Goal: Information Seeking & Learning: Find specific fact

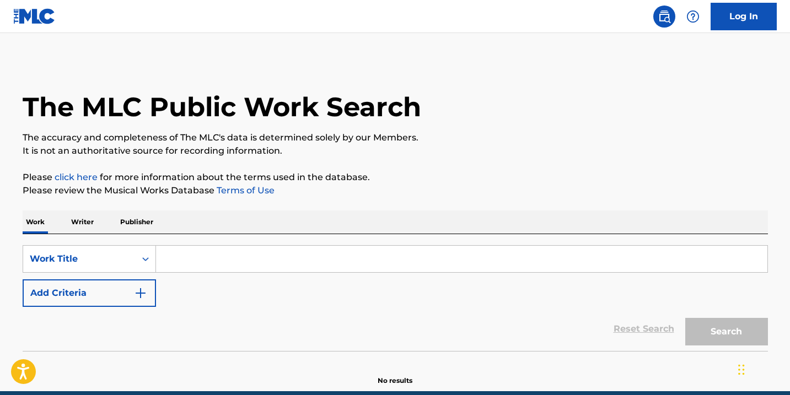
click at [771, 27] on link "Log In" at bounding box center [743, 17] width 66 height 28
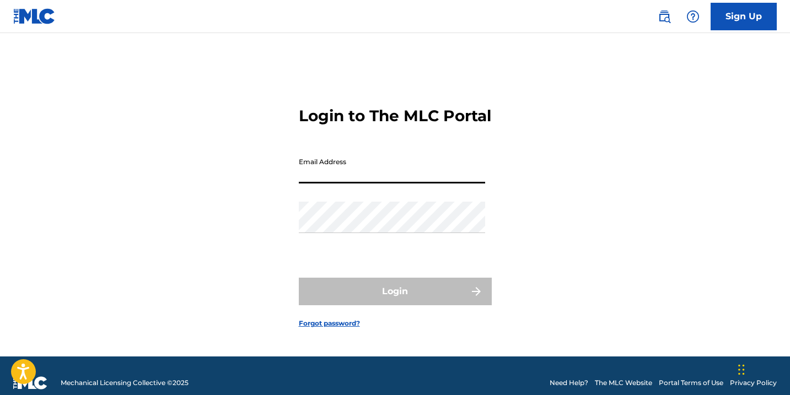
click at [316, 183] on input "Email Address" at bounding box center [392, 167] width 186 height 31
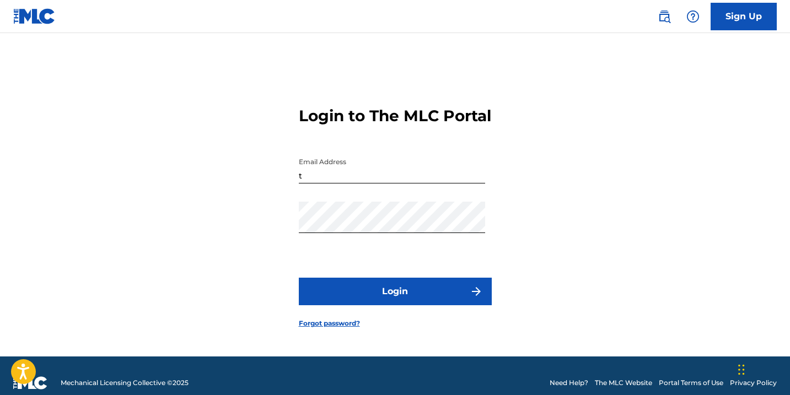
click at [399, 305] on button "Login" at bounding box center [395, 292] width 193 height 28
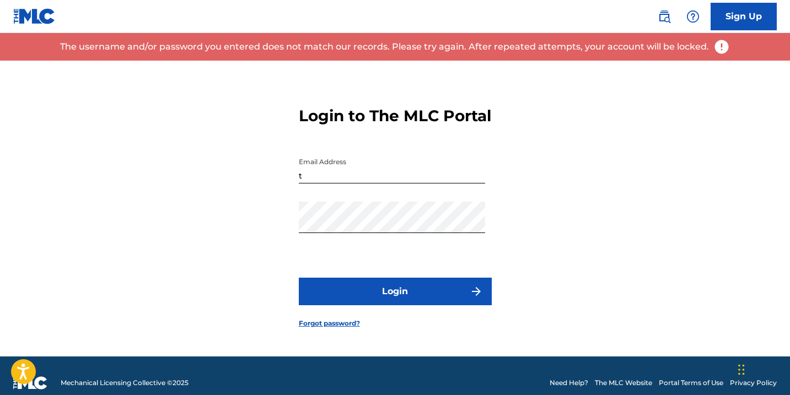
click at [369, 183] on input "t" at bounding box center [392, 167] width 186 height 31
type input "[EMAIL_ADDRESS][DOMAIN_NAME]"
click at [393, 296] on button "Login" at bounding box center [395, 292] width 193 height 28
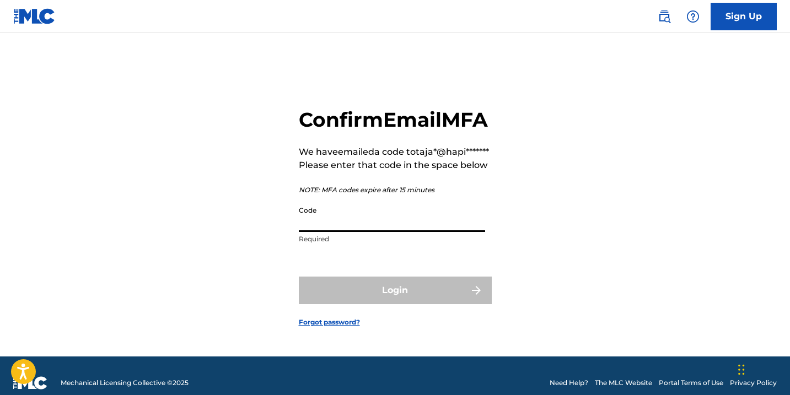
click at [366, 232] on input "Code" at bounding box center [392, 216] width 186 height 31
paste input "088389"
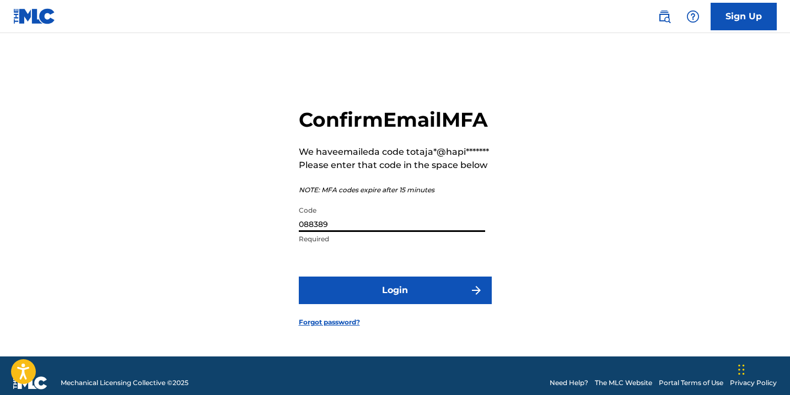
type input "088389"
click at [299, 277] on button "Login" at bounding box center [395, 291] width 193 height 28
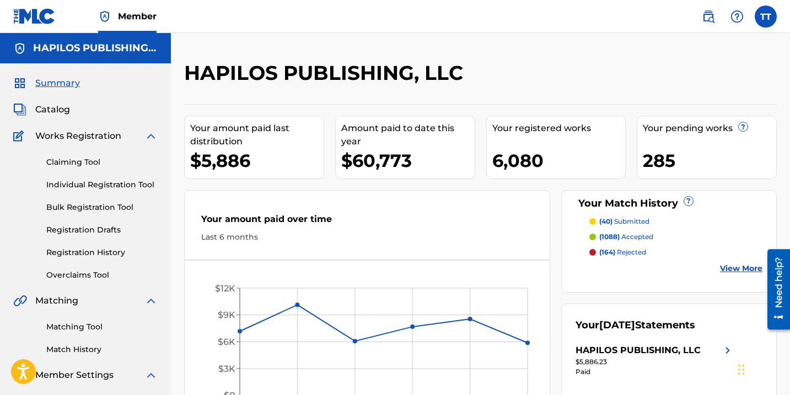
click at [105, 187] on link "Individual Registration Tool" at bounding box center [101, 185] width 111 height 12
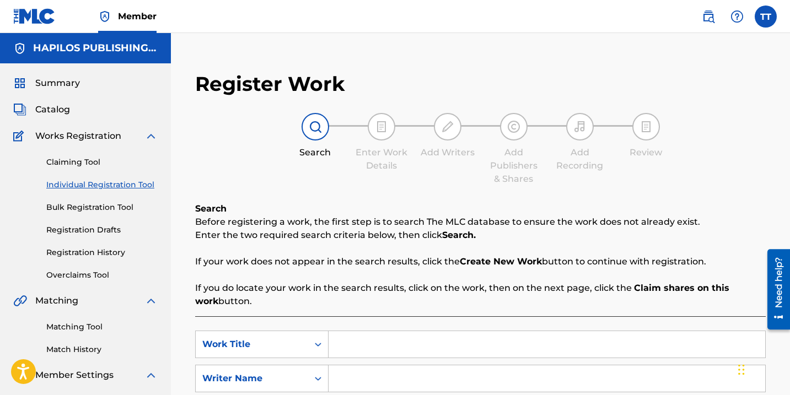
click at [67, 86] on span "Summary" at bounding box center [57, 83] width 45 height 13
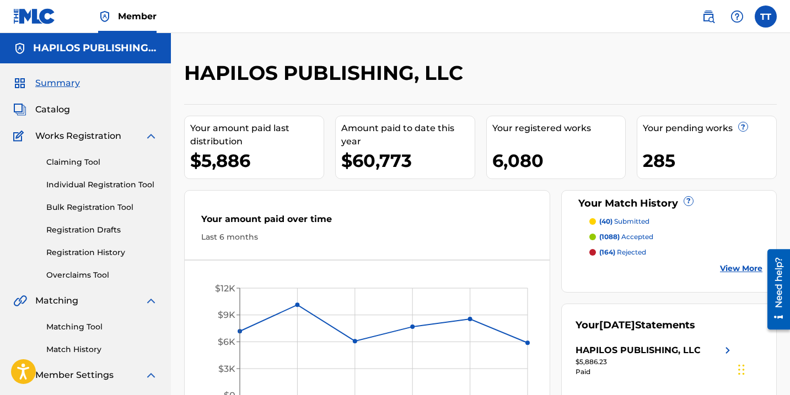
click at [713, 15] on img at bounding box center [707, 16] width 13 height 13
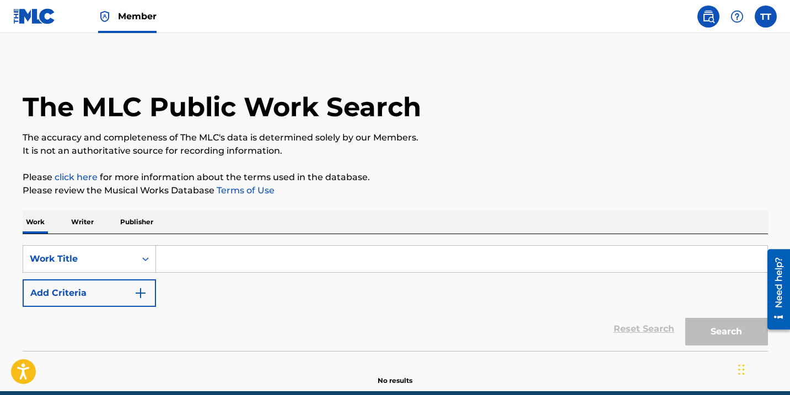
click at [352, 263] on input "Search Form" at bounding box center [461, 259] width 611 height 26
paste input "SAVING ALL MY LOVE"
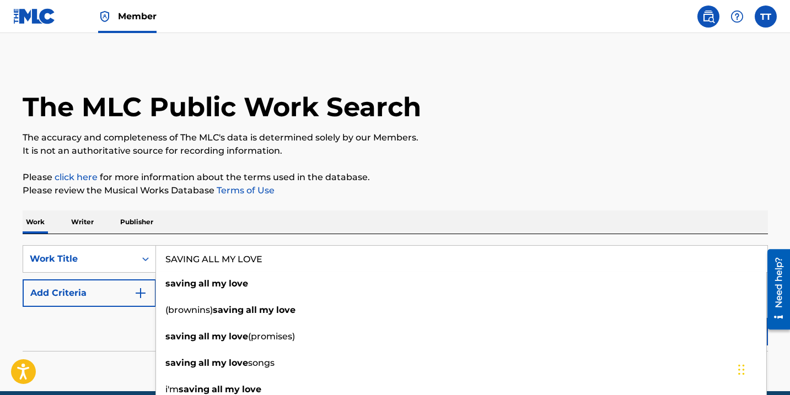
click at [685, 318] on button "Search" at bounding box center [726, 332] width 83 height 28
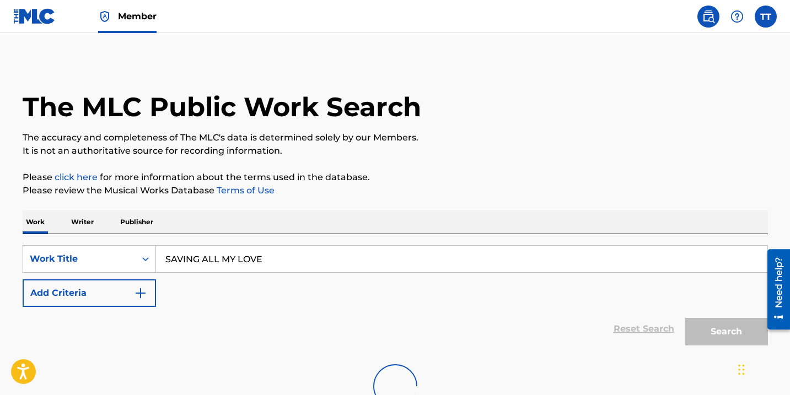
type input "saving all my love"
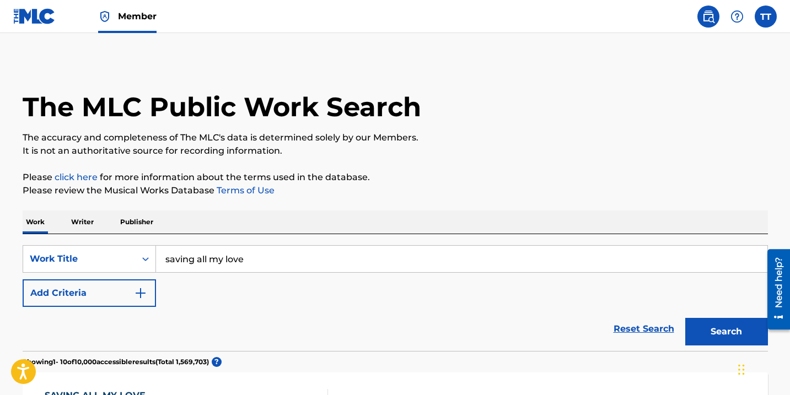
click at [110, 293] on button "Add Criteria" at bounding box center [89, 293] width 133 height 28
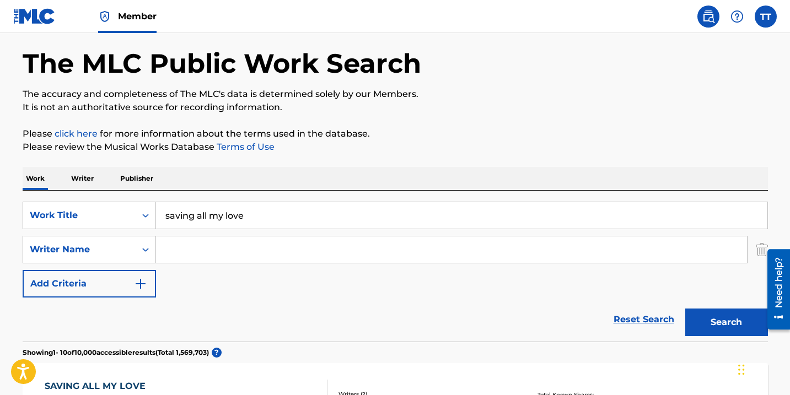
click at [110, 263] on div "Writer Name" at bounding box center [89, 250] width 133 height 28
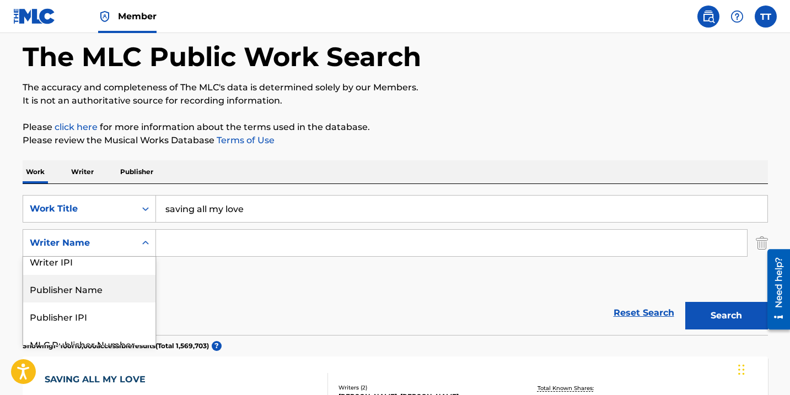
scroll to position [10, 0]
click at [104, 299] on div "Publisher Name" at bounding box center [89, 288] width 132 height 28
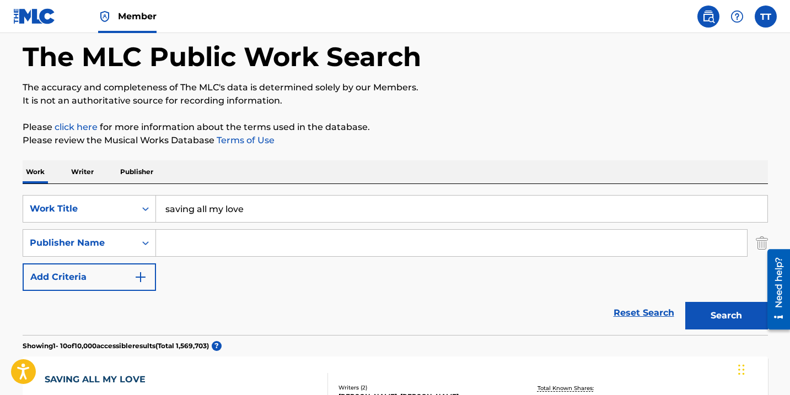
click at [193, 242] on input "Search Form" at bounding box center [451, 243] width 591 height 26
type input "HAPILOS"
click at [730, 320] on button "Search" at bounding box center [726, 316] width 83 height 28
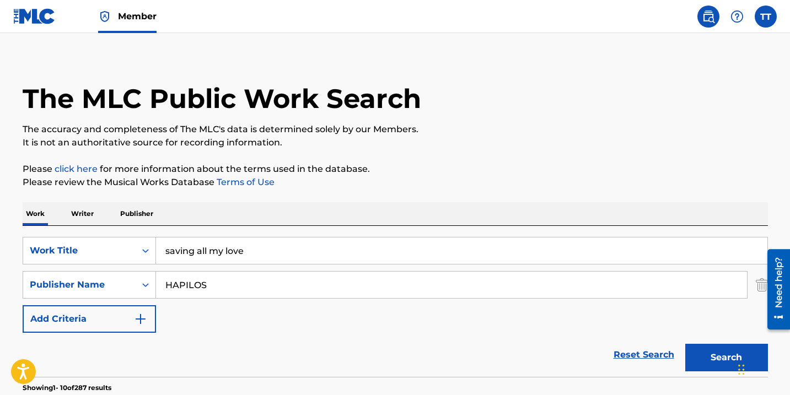
scroll to position [0, 0]
